Goal: Task Accomplishment & Management: Manage account settings

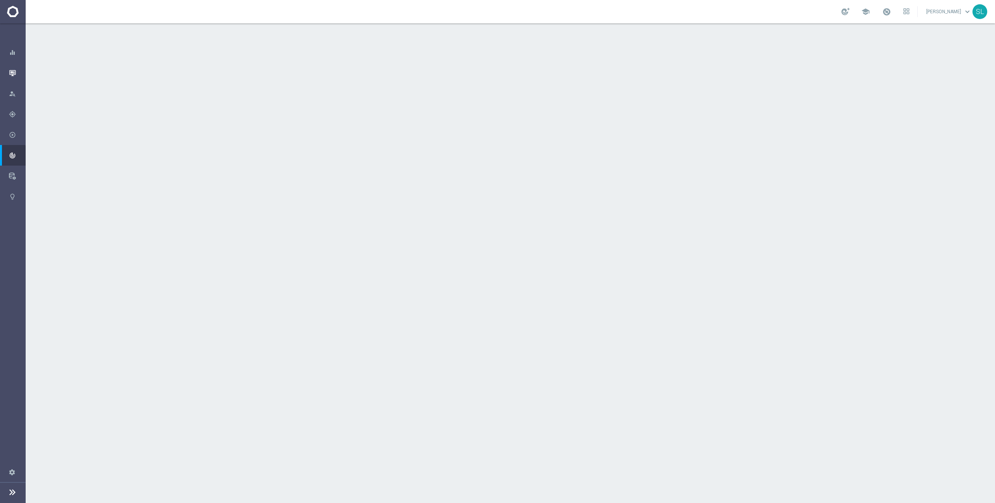
click at [14, 73] on icon "button" at bounding box center [12, 73] width 7 height 7
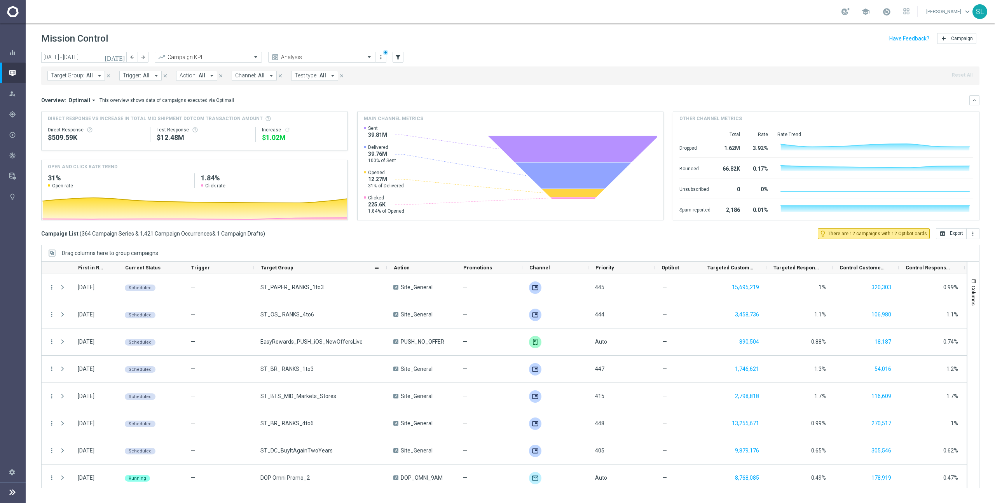
drag, startPoint x: 323, startPoint y: 268, endPoint x: 386, endPoint y: 271, distance: 63.4
click at [386, 271] on div at bounding box center [386, 268] width 3 height 12
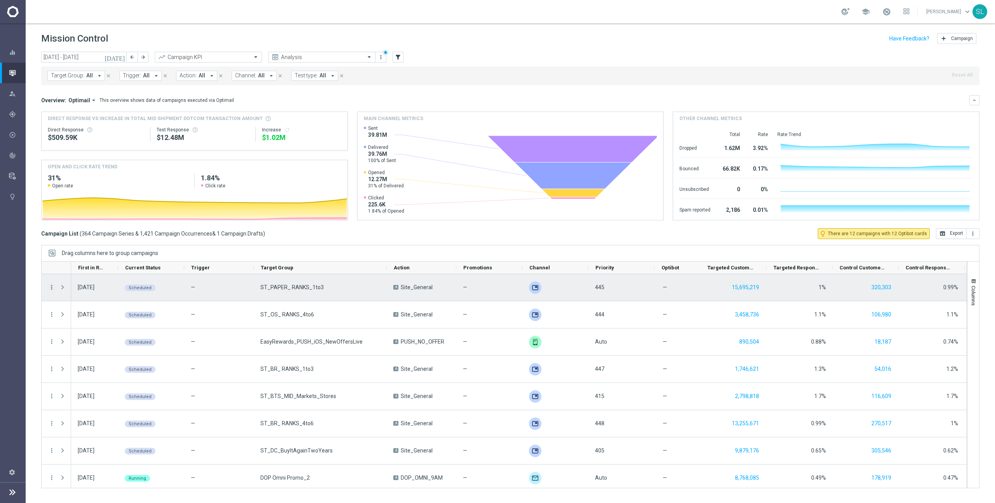
click at [54, 288] on icon "more_vert" at bounding box center [51, 287] width 7 height 7
click at [80, 291] on span "Campaign Details" at bounding box center [86, 292] width 39 height 5
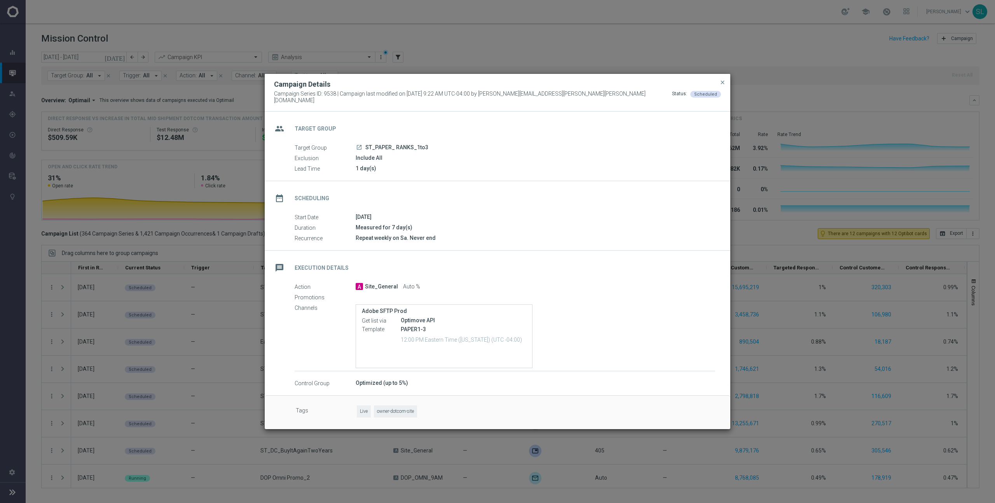
click at [358, 144] on icon "launch" at bounding box center [359, 147] width 6 height 6
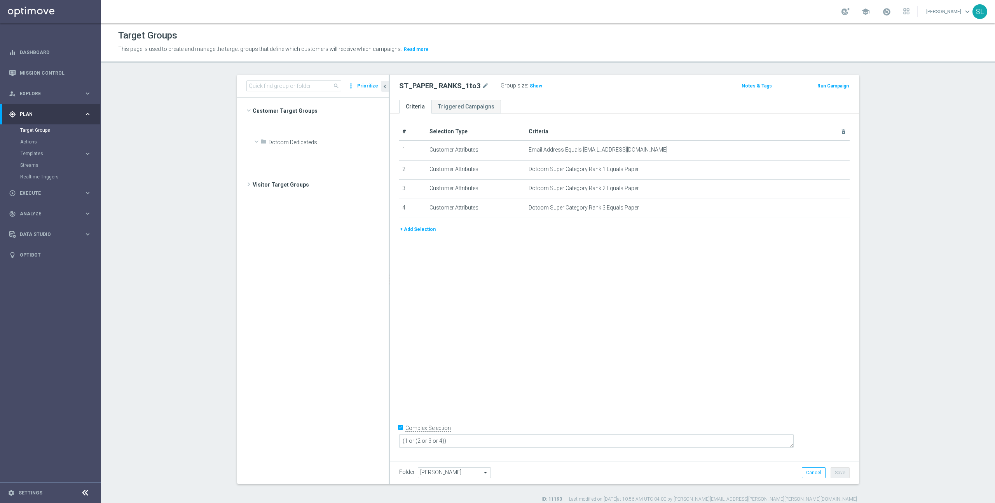
scroll to position [1697, 0]
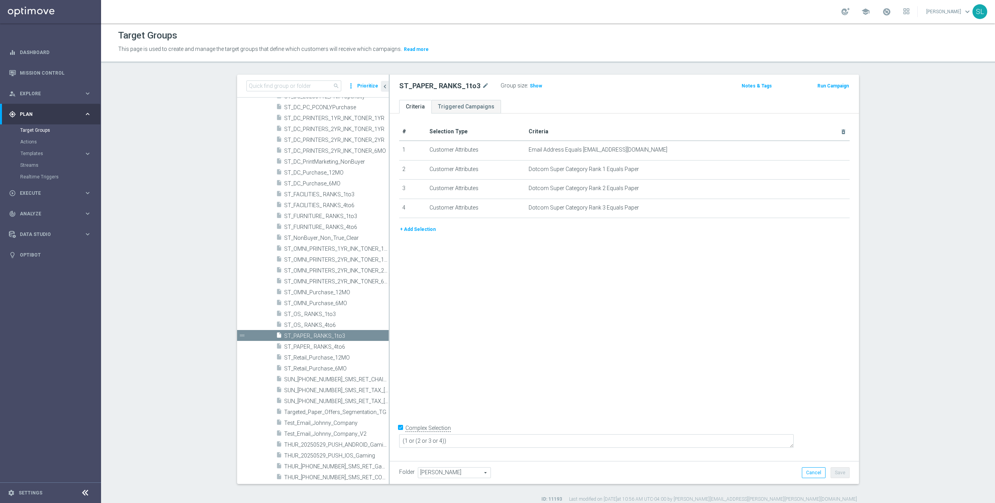
click at [885, 346] on section "search more_vert Prioritize Customer Target Groups library_add create_new_folder" at bounding box center [548, 289] width 894 height 428
click at [884, 344] on section "search more_vert Prioritize Customer Target Groups library_add create_new_folder" at bounding box center [548, 289] width 894 height 428
click at [343, 326] on span "ST_OS_ RANKS_4to6" at bounding box center [327, 325] width 86 height 7
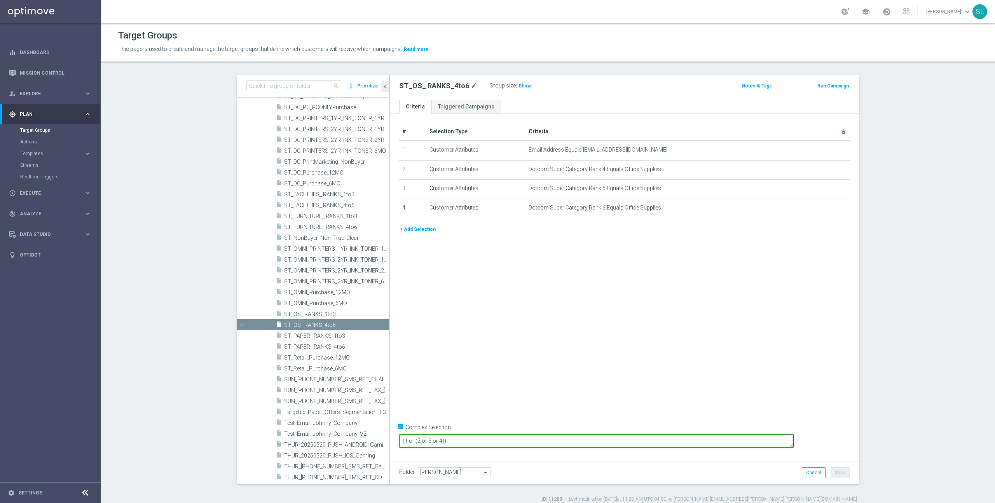
click at [701, 439] on textarea "(1 or (2 or 3 or 4))" at bounding box center [596, 441] width 395 height 14
drag, startPoint x: 540, startPoint y: 441, endPoint x: 390, endPoint y: 421, distance: 151.5
click at [390, 421] on div "# Selection Type Criteria delete_forever 1 Customer Attributes Email Address Eq…" at bounding box center [624, 286] width 469 height 344
type textarea "1 or 2 or 3 or 4"
drag, startPoint x: 809, startPoint y: 471, endPoint x: 804, endPoint y: 474, distance: 5.9
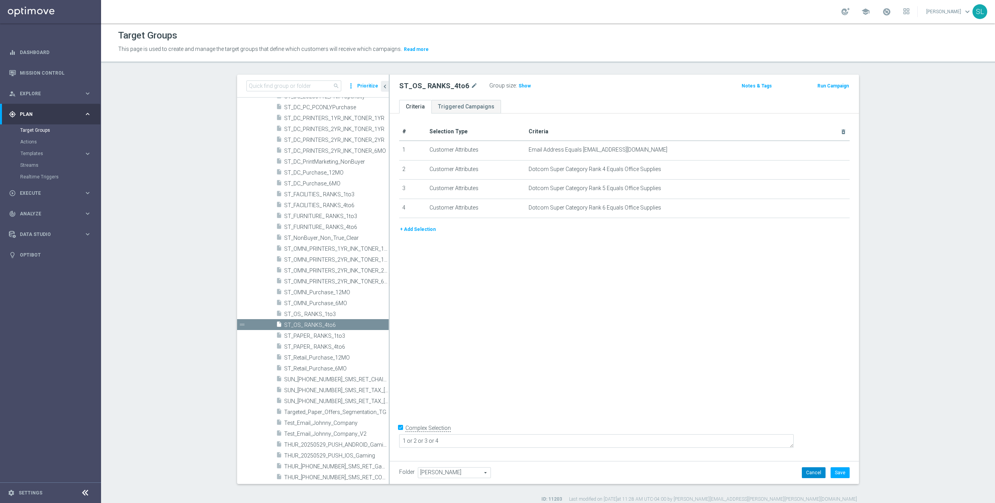
click at [809, 471] on button "Cancel" at bounding box center [814, 472] width 24 height 11
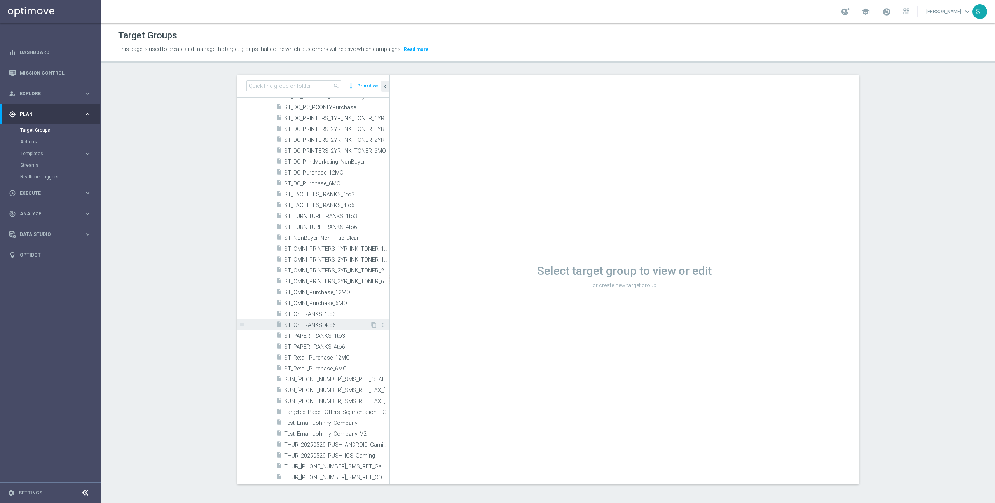
click at [318, 323] on span "ST_OS_ RANKS_4to6" at bounding box center [327, 325] width 86 height 7
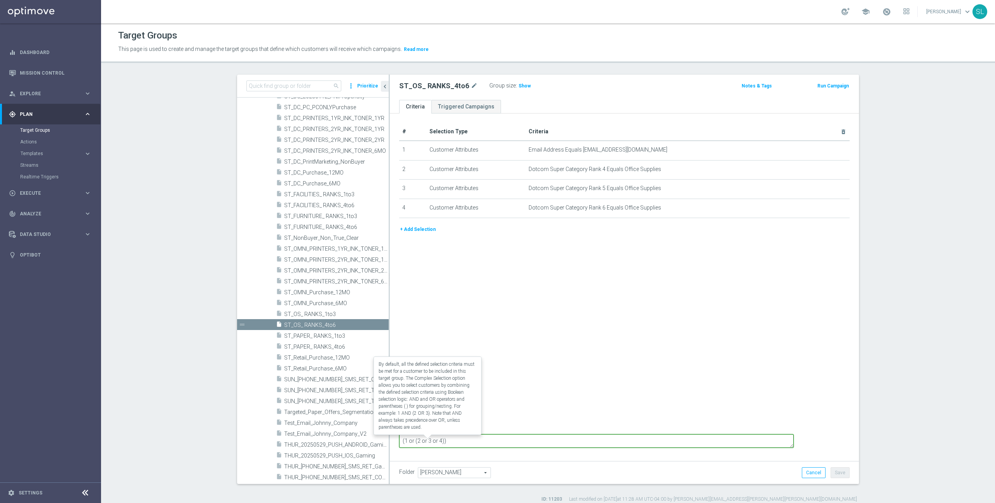
drag, startPoint x: 511, startPoint y: 442, endPoint x: 443, endPoint y: 437, distance: 68.3
click at [443, 437] on form "Complex Selection (1 or (2 or 3 or 4)) Invalid Expression" at bounding box center [624, 439] width 451 height 37
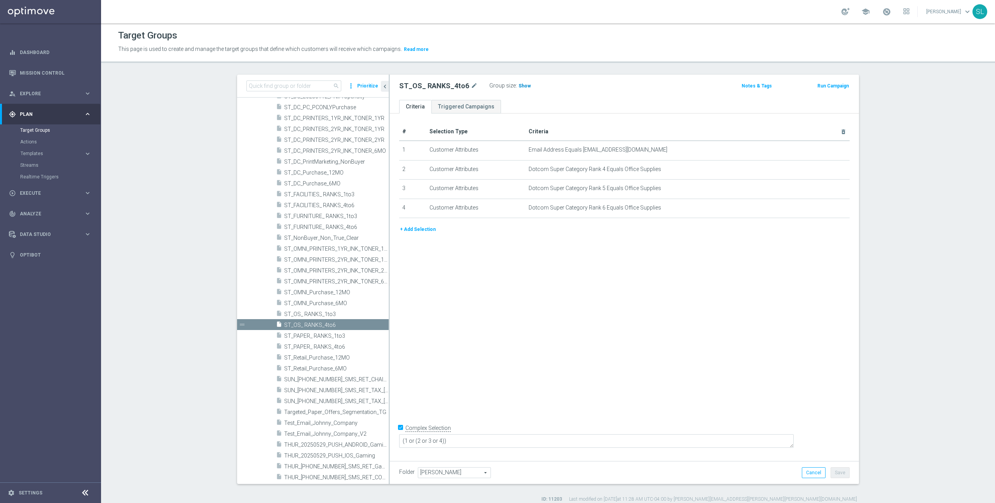
click at [523, 86] on span "Show" at bounding box center [525, 85] width 12 height 5
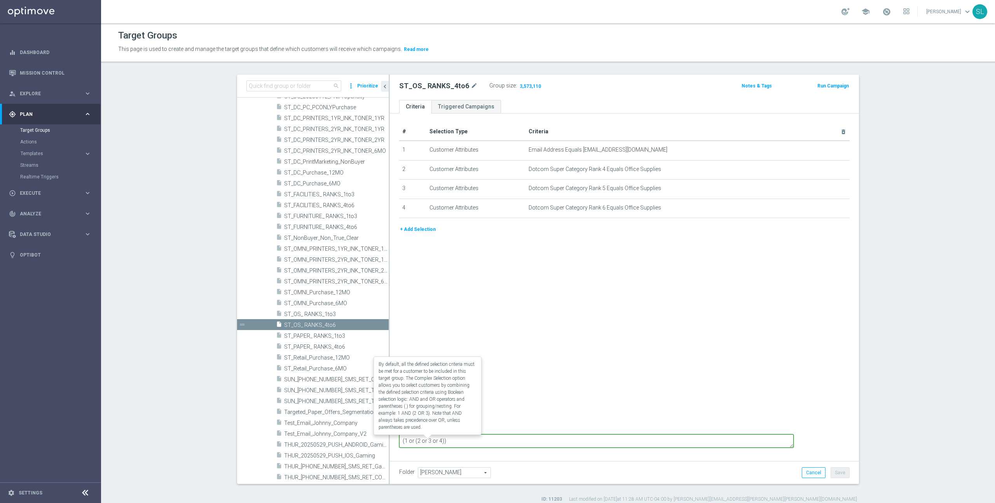
drag, startPoint x: 556, startPoint y: 441, endPoint x: 423, endPoint y: 440, distance: 133.4
click at [423, 440] on form "Complex Selection (1 or (2 or 3 or 4)) Invalid Expression" at bounding box center [624, 439] width 451 height 37
type textarea "1 or 2 or 3 or 4"
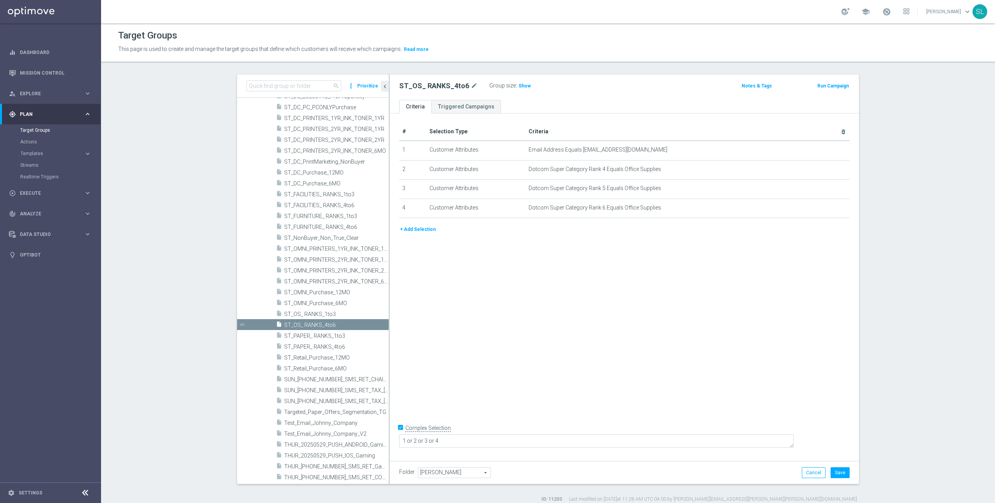
click at [588, 342] on div "# Selection Type Criteria delete_forever 1 Customer Attributes Email Address Eq…" at bounding box center [624, 286] width 469 height 344
click at [521, 87] on span "Show" at bounding box center [525, 85] width 12 height 5
click at [806, 475] on button "Cancel" at bounding box center [814, 472] width 24 height 11
